Goal: Information Seeking & Learning: Learn about a topic

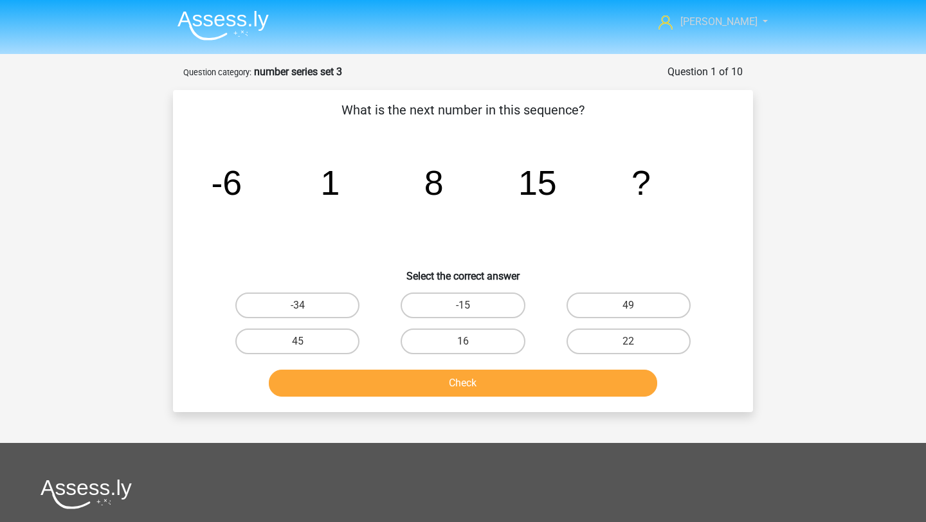
click at [673, 20] on icon at bounding box center [666, 22] width 14 height 14
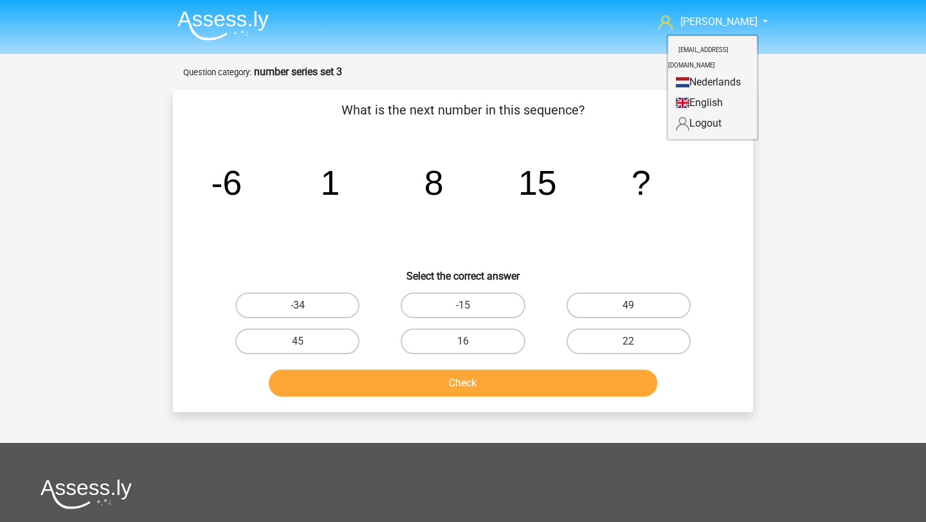
click at [195, 35] on img at bounding box center [222, 25] width 91 height 30
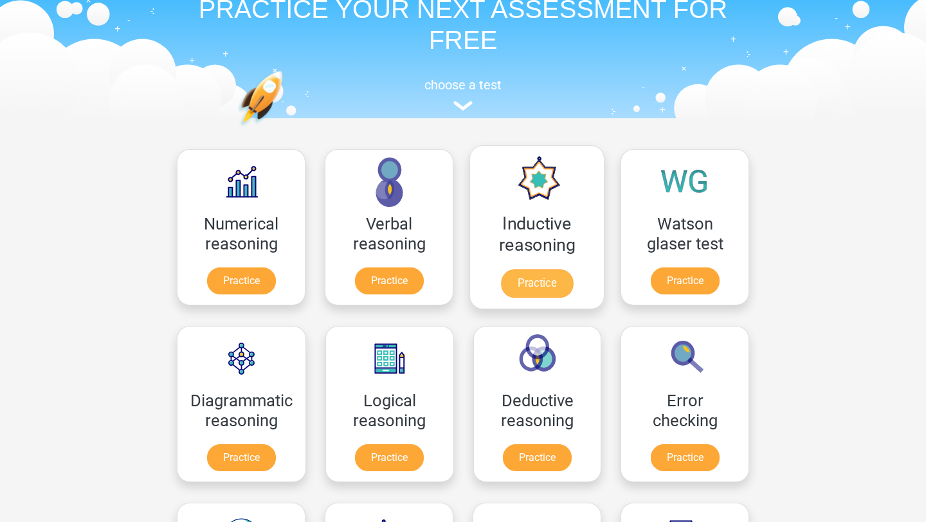
scroll to position [73, 0]
